Goal: Transaction & Acquisition: Purchase product/service

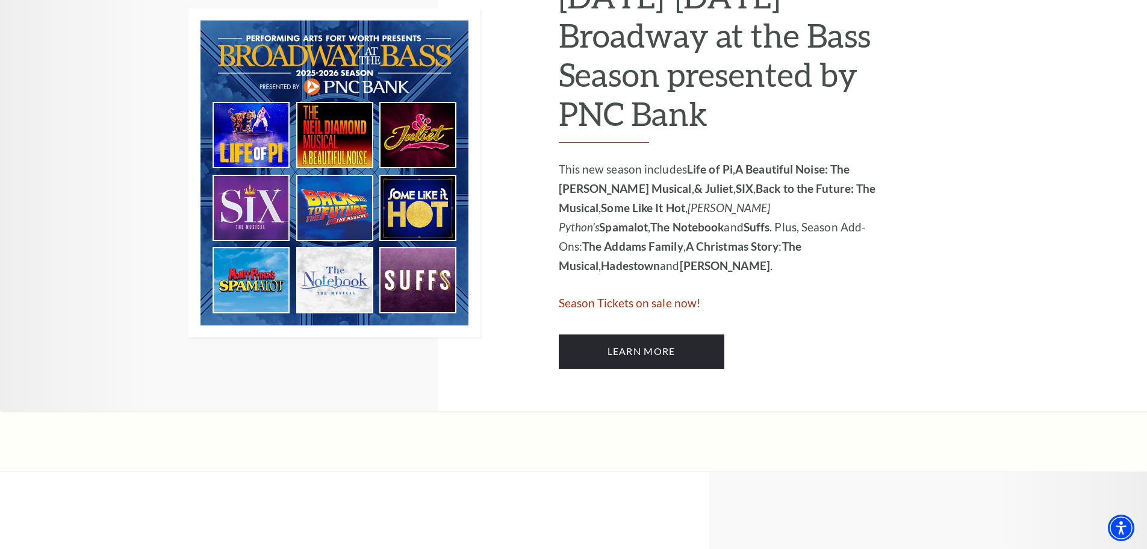
scroll to position [602, 0]
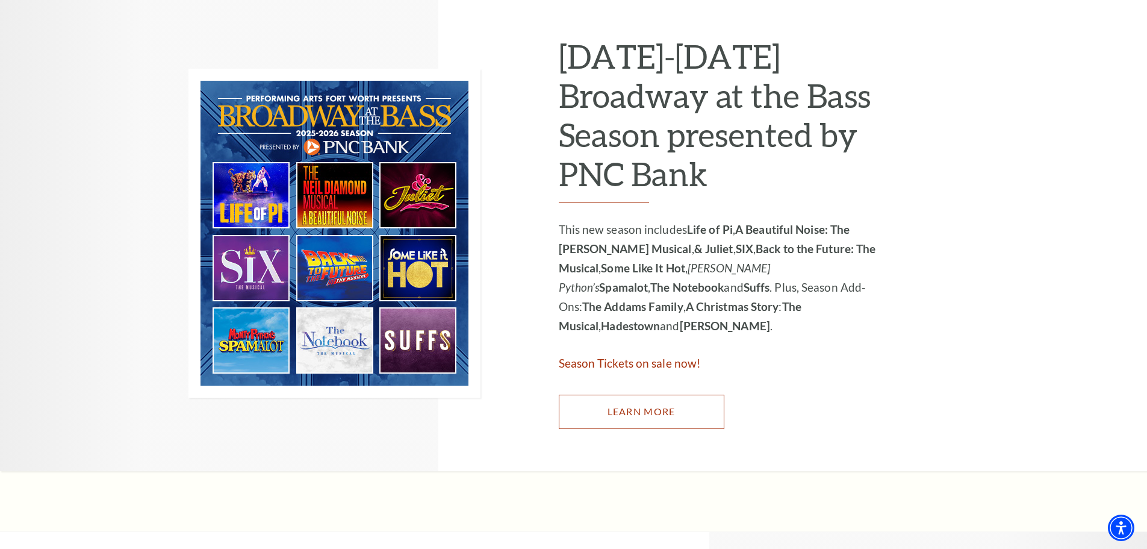
click at [643, 409] on link "Learn More" at bounding box center [642, 411] width 166 height 34
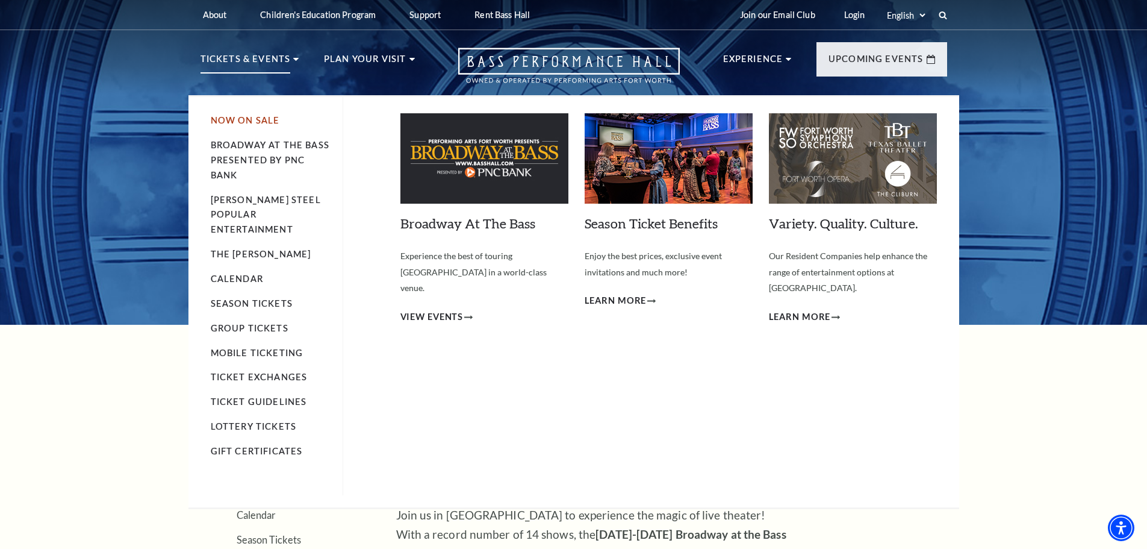
click at [235, 119] on link "Now On Sale" at bounding box center [245, 120] width 69 height 10
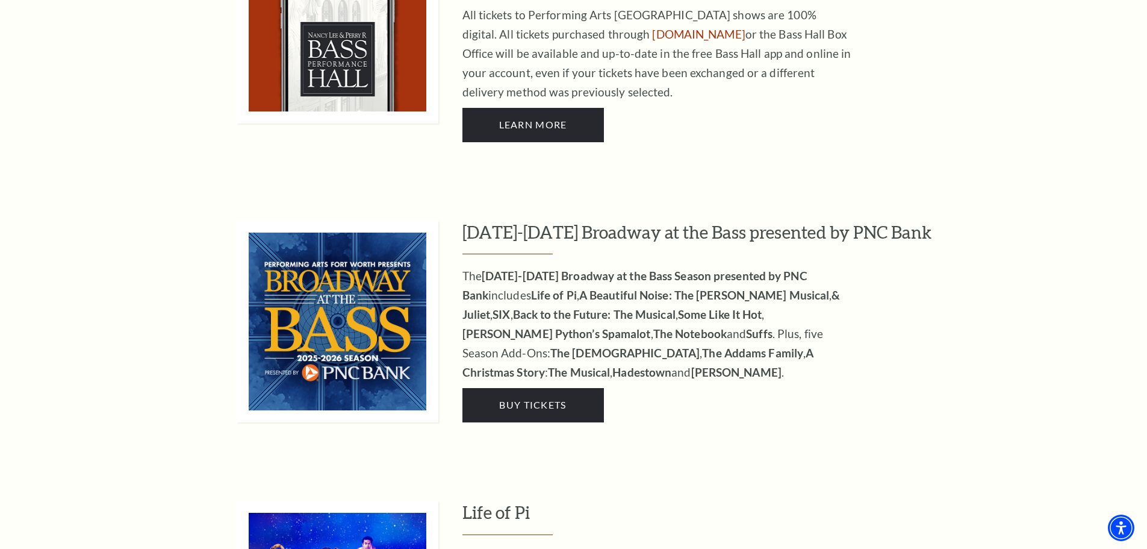
scroll to position [1084, 0]
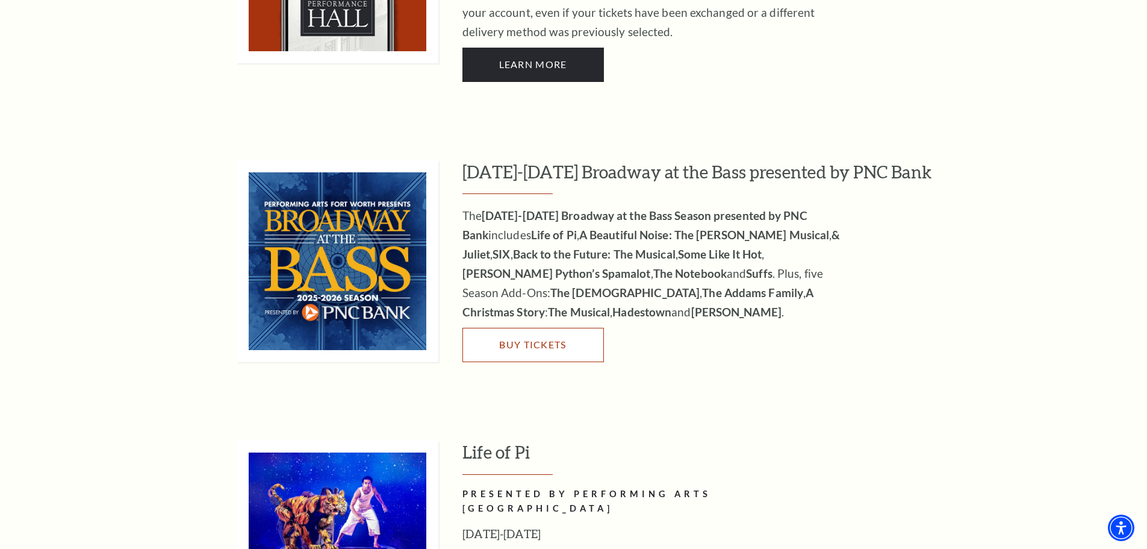
click at [529, 338] on span "Buy Tickets" at bounding box center [532, 343] width 67 height 11
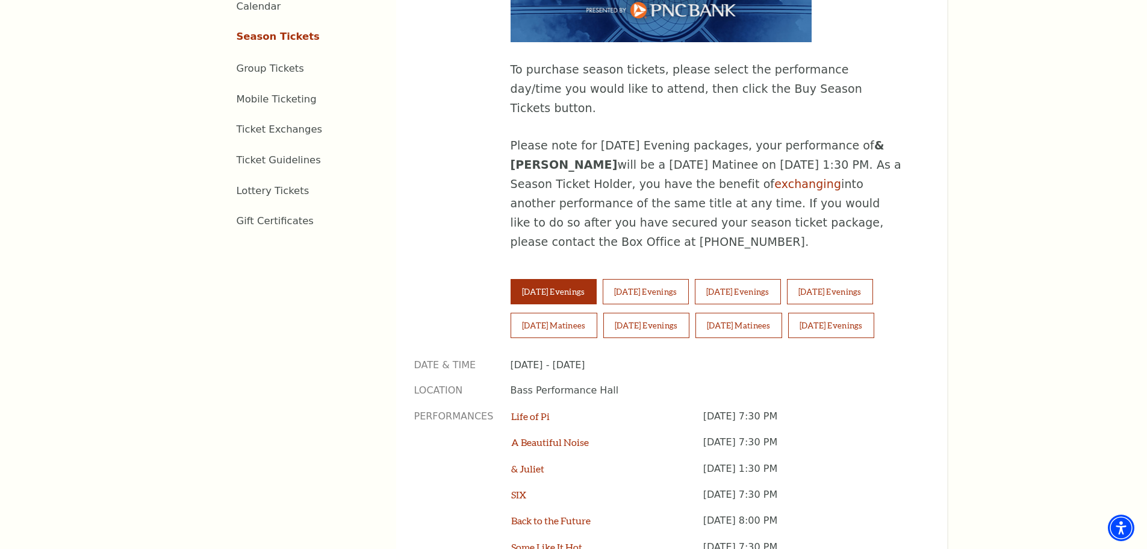
scroll to position [783, 0]
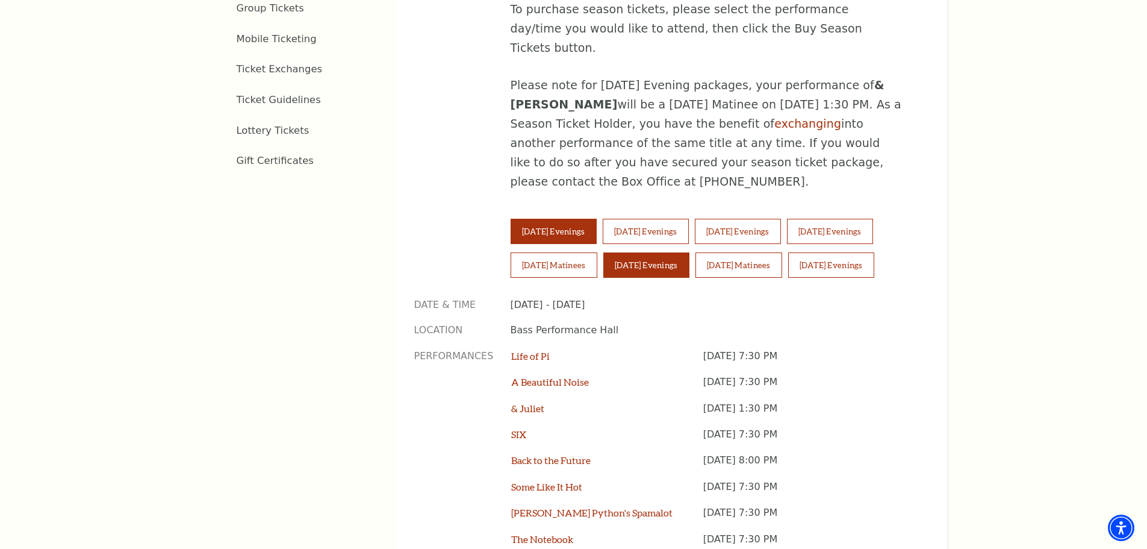
click at [640, 252] on button "[DATE] Evenings" at bounding box center [646, 264] width 86 height 25
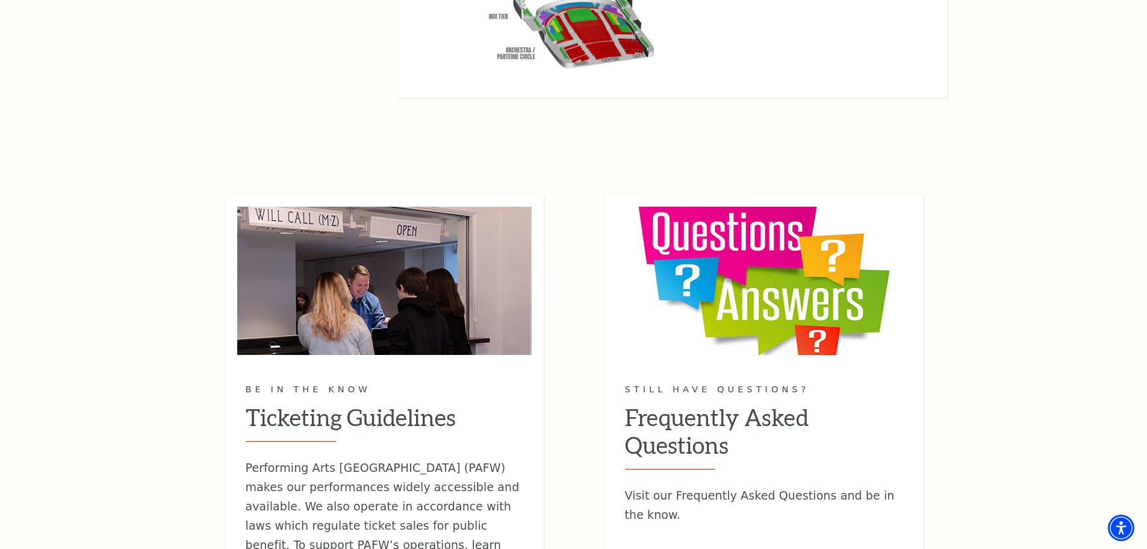
scroll to position [1144, 0]
